Goal: Transaction & Acquisition: Purchase product/service

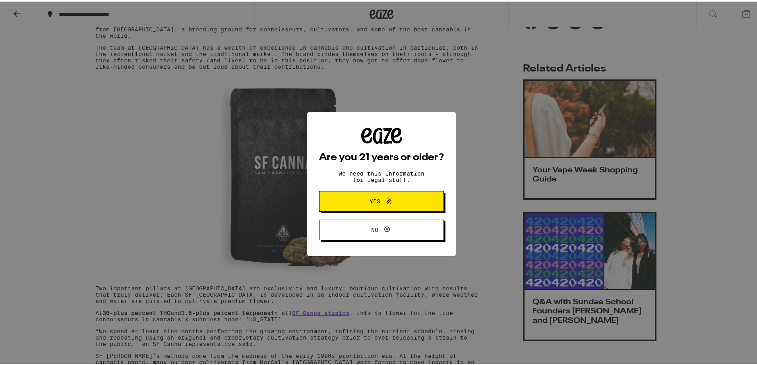
scroll to position [358, 0]
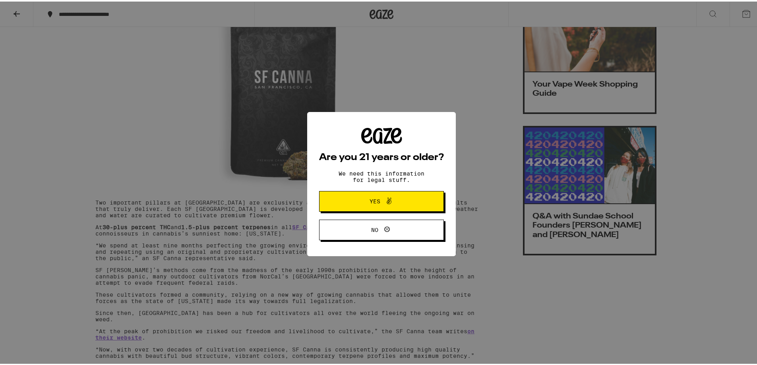
click at [99, 256] on div "Are you 21 years or older? We need this information for legal stuff. Yes No" at bounding box center [381, 182] width 763 height 365
click at [371, 201] on span "Yes" at bounding box center [375, 200] width 11 height 6
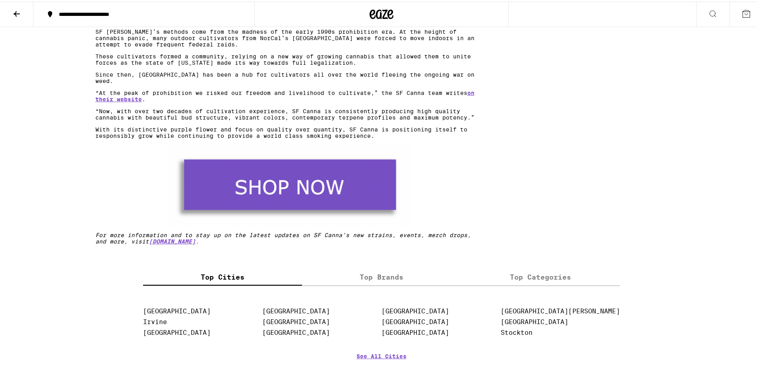
scroll to position [0, 0]
click at [126, 101] on link "on their website" at bounding box center [284, 94] width 379 height 13
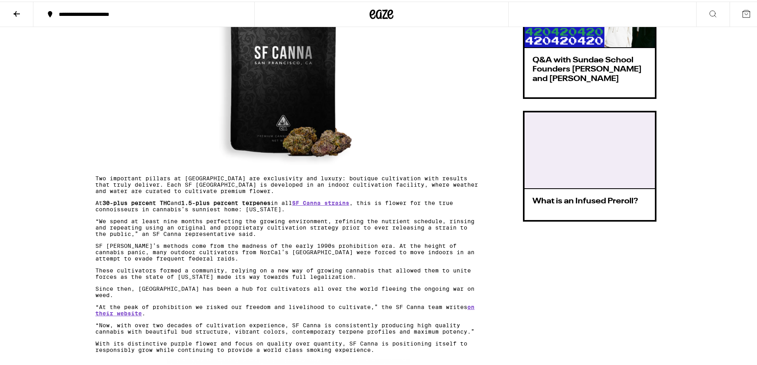
scroll to position [437, 0]
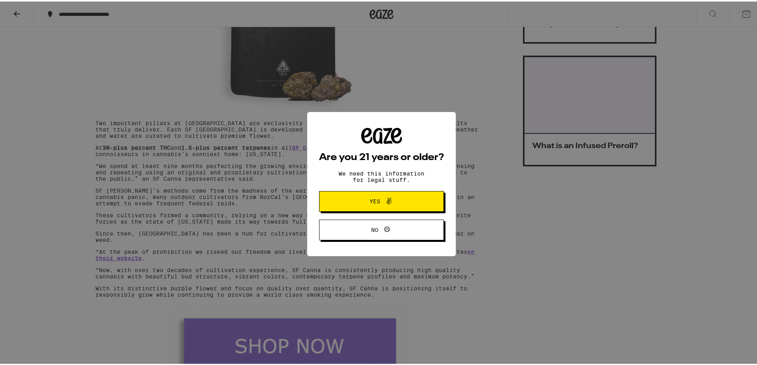
click at [380, 201] on span at bounding box center [387, 200] width 14 height 10
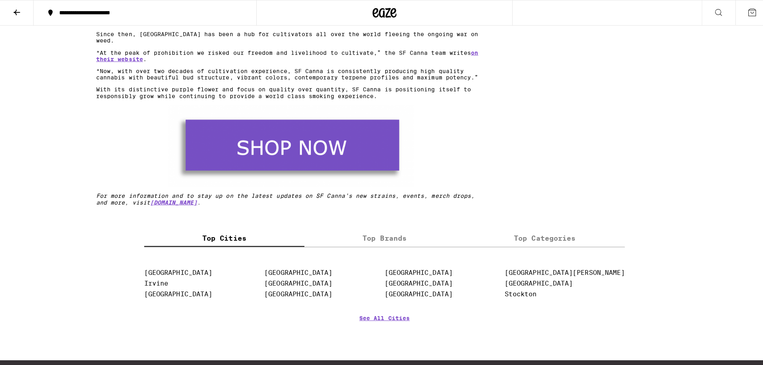
scroll to position [636, 0]
